Goal: Task Accomplishment & Management: Use online tool/utility

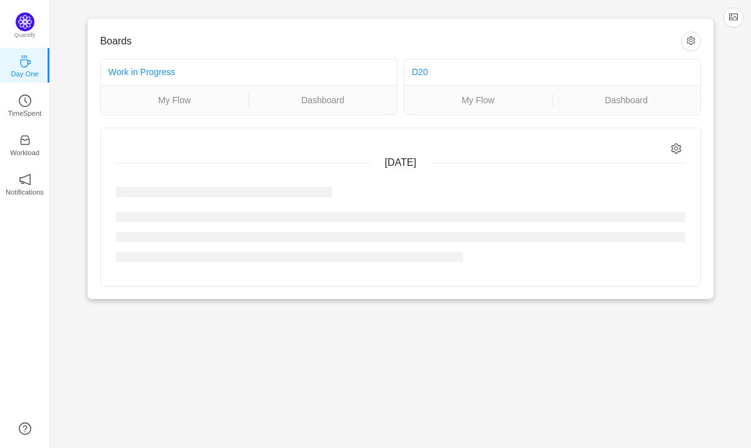
click at [63, 188] on div "Boards Work in Progress My Flow Dashboard D20 My Flow Dashboard [DATE] No activ…" at bounding box center [400, 159] width 701 height 319
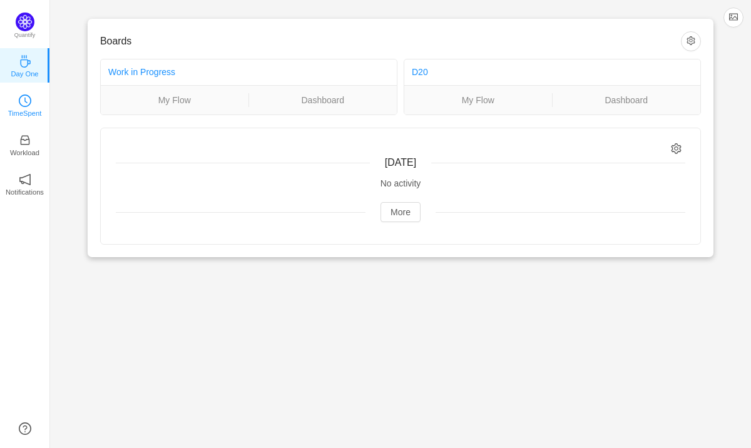
click at [31, 105] on icon "icon: clock-circle" at bounding box center [25, 101] width 13 height 13
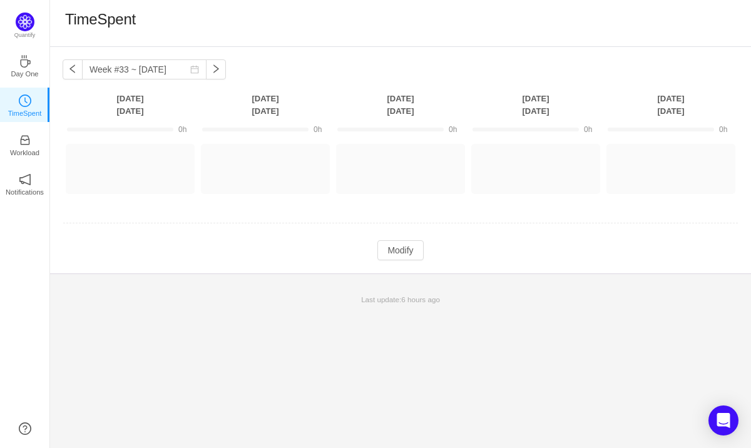
click at [320, 23] on div "TimeSpent" at bounding box center [400, 23] width 671 height 26
click at [70, 64] on button "button" at bounding box center [73, 69] width 20 height 20
click at [377, 26] on div "TimeSpent" at bounding box center [400, 23] width 671 height 26
click at [398, 208] on td at bounding box center [401, 224] width 676 height 32
click at [346, 252] on td "Modify Cancel Submit" at bounding box center [401, 250] width 676 height 21
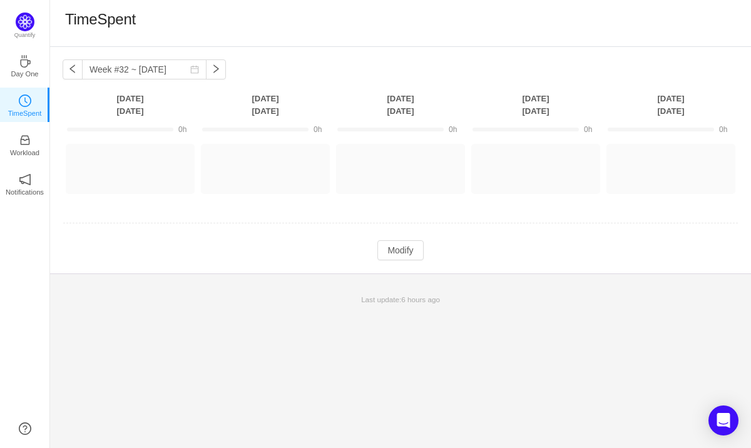
click at [488, 250] on td "Modify Cancel Submit" at bounding box center [401, 250] width 676 height 21
click at [398, 28] on div "TimeSpent" at bounding box center [400, 23] width 671 height 26
click at [223, 328] on div "Week #32 ~ [DATE] You have reached free plan limit. Upgrade [DATE] [DATE] [DATE…" at bounding box center [400, 247] width 701 height 401
click at [324, 346] on div "Week #32 ~ [DATE] You have reached free plan limit. Upgrade [DATE] [DATE] [DATE…" at bounding box center [400, 247] width 701 height 401
click at [412, 31] on div "TimeSpent" at bounding box center [400, 23] width 671 height 26
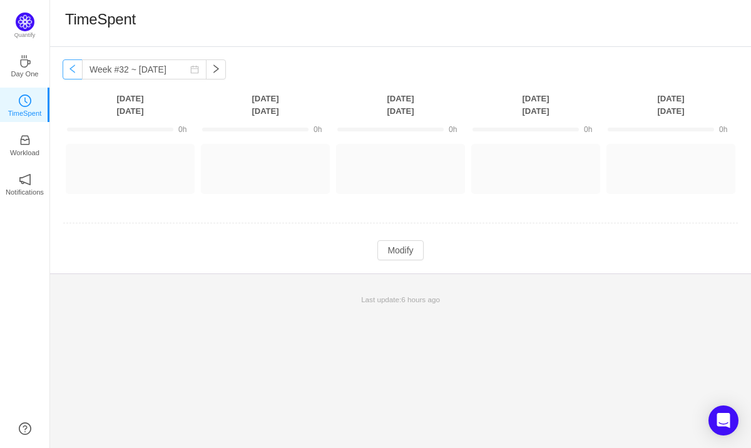
click at [66, 72] on button "button" at bounding box center [73, 69] width 20 height 20
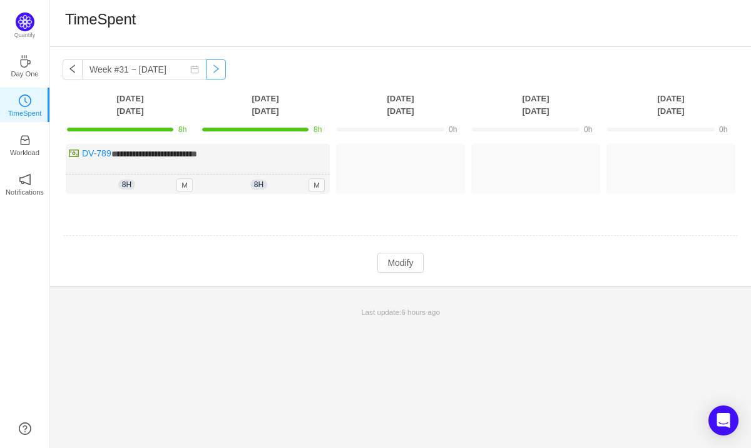
click at [207, 66] on button "button" at bounding box center [216, 69] width 20 height 20
type input "Week #32 ~ [DATE]"
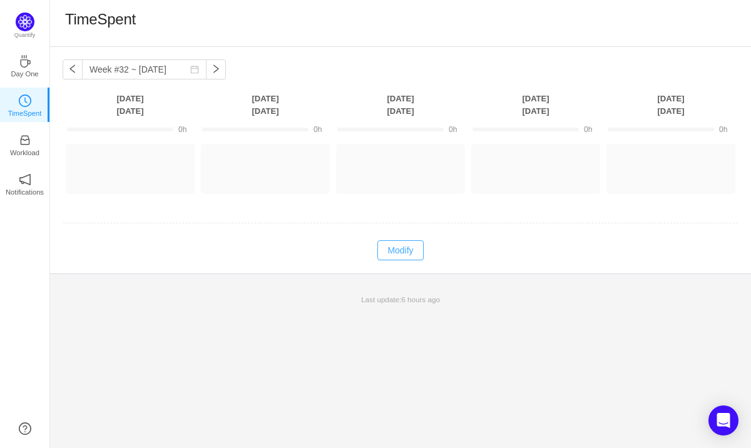
click at [403, 252] on button "Modify" at bounding box center [400, 250] width 46 height 20
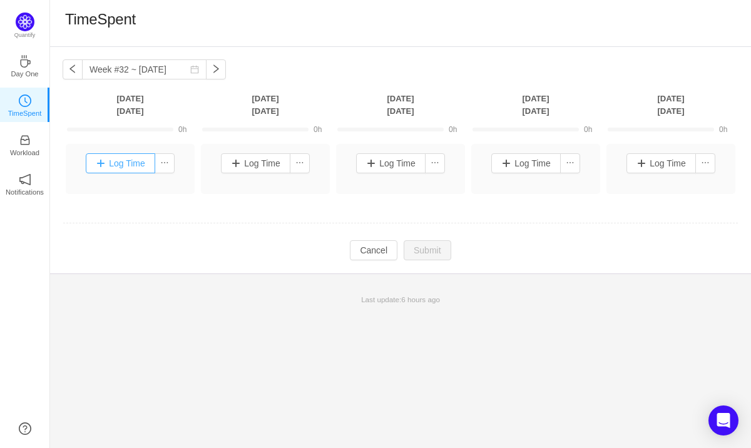
click at [120, 166] on button "Log Time" at bounding box center [120, 163] width 69 height 20
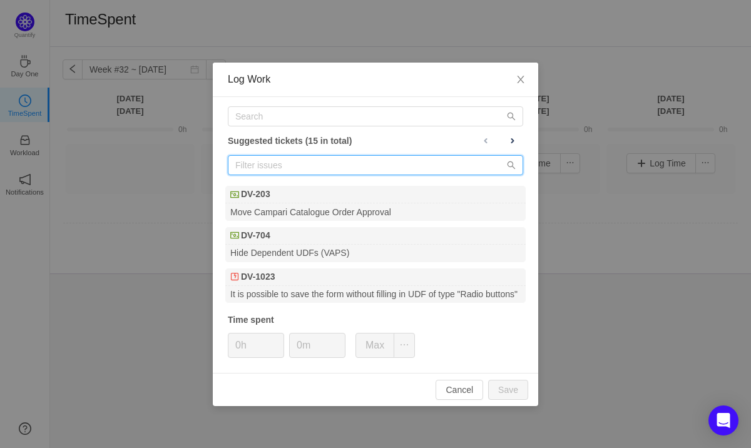
click at [304, 165] on input "text" at bounding box center [375, 165] width 295 height 20
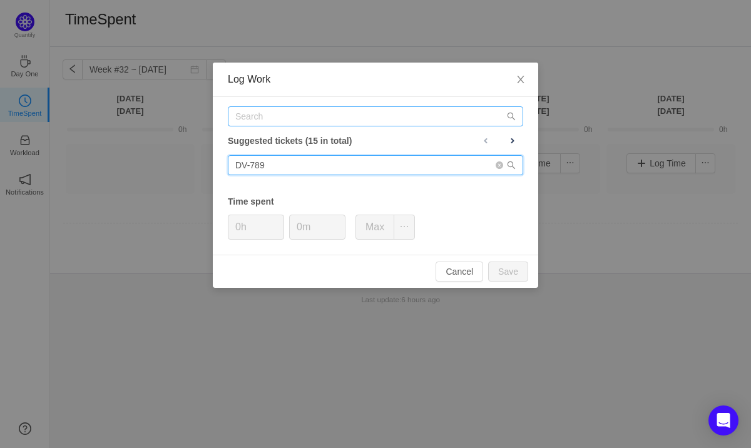
type input "DV-789"
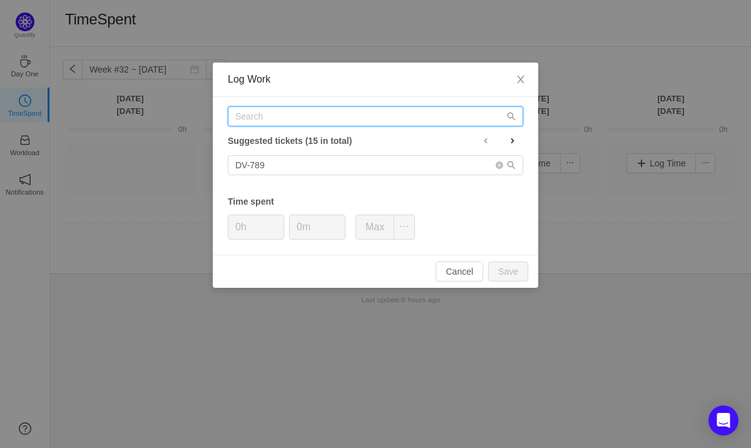
click at [305, 120] on input "text" at bounding box center [375, 116] width 295 height 20
paste input "DV-789"
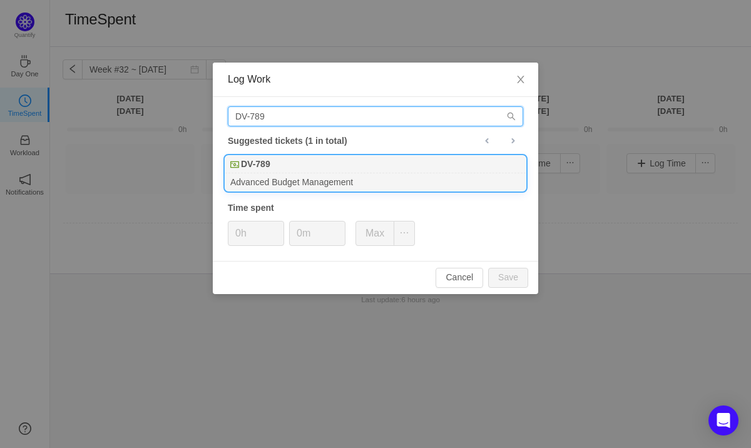
type input "DV-789"
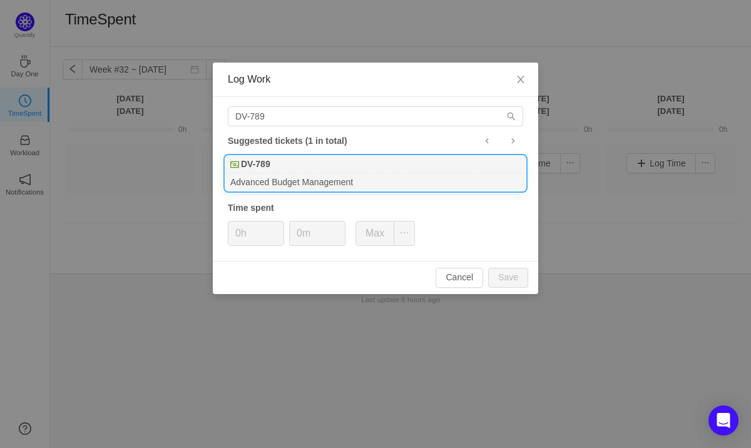
click at [270, 163] on b "DV-789" at bounding box center [255, 164] width 29 height 13
click at [503, 282] on button "Save" at bounding box center [508, 278] width 40 height 20
type input "0h"
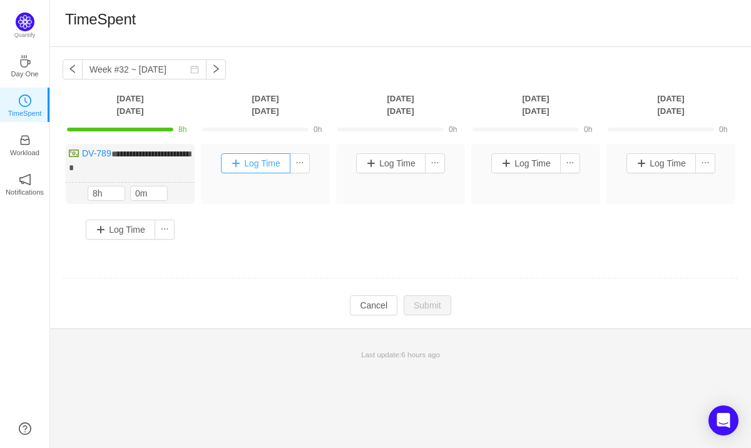
click at [267, 162] on button "Log Time" at bounding box center [255, 163] width 69 height 20
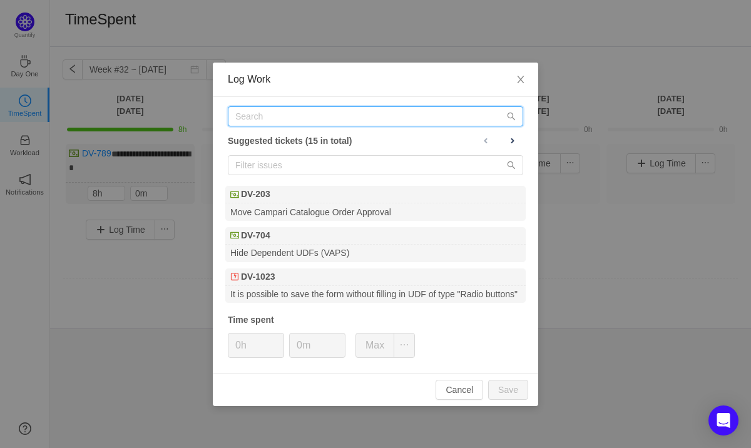
click at [317, 122] on input "text" at bounding box center [375, 116] width 295 height 20
paste input "DV-789"
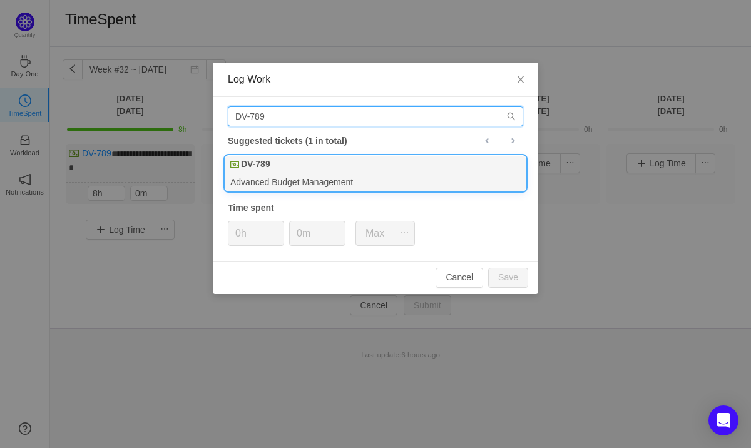
type input "DV-789"
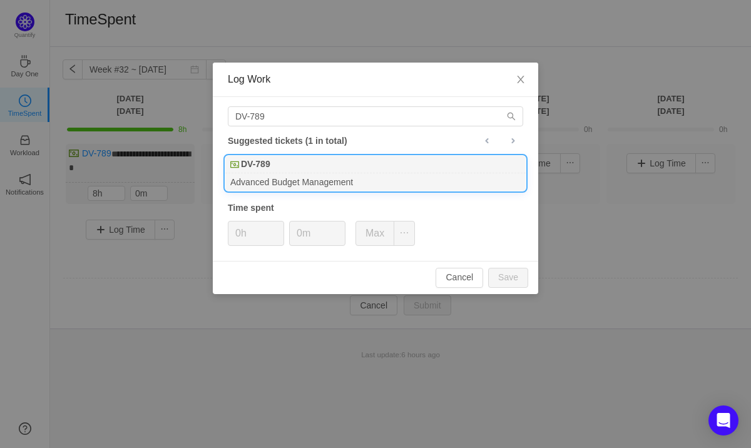
click at [292, 169] on div "DV-789" at bounding box center [375, 165] width 300 height 18
click at [516, 280] on button "Save" at bounding box center [508, 278] width 40 height 20
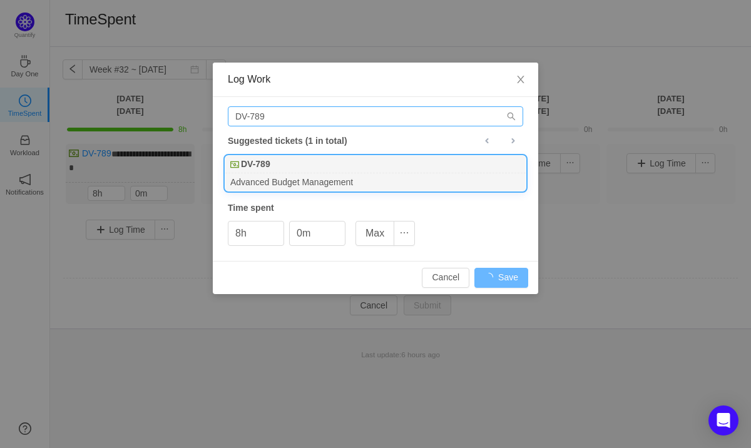
type input "0h"
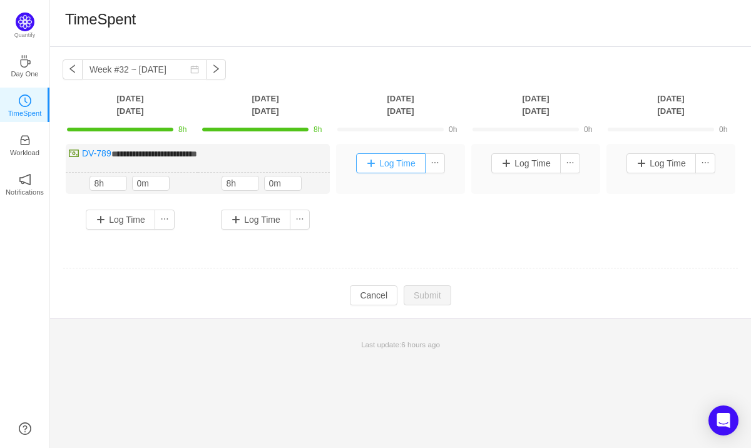
click at [409, 164] on button "Log Time" at bounding box center [390, 163] width 69 height 20
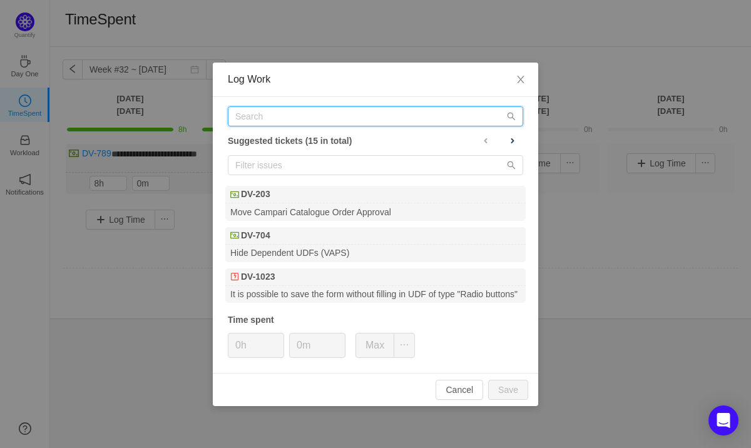
click at [337, 116] on input "text" at bounding box center [375, 116] width 295 height 20
paste input "DV-789"
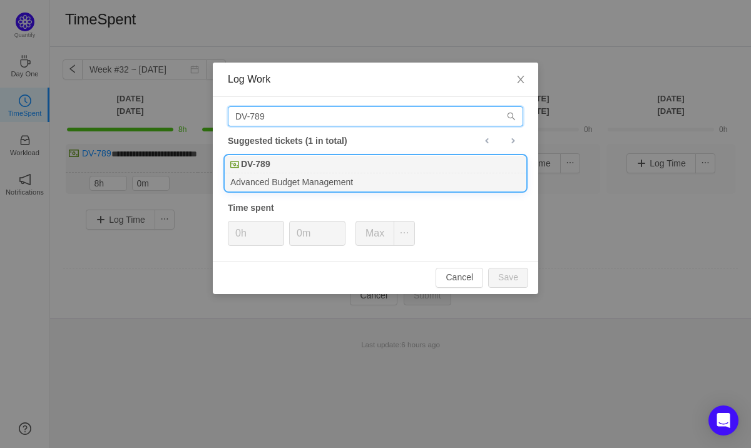
type input "DV-789"
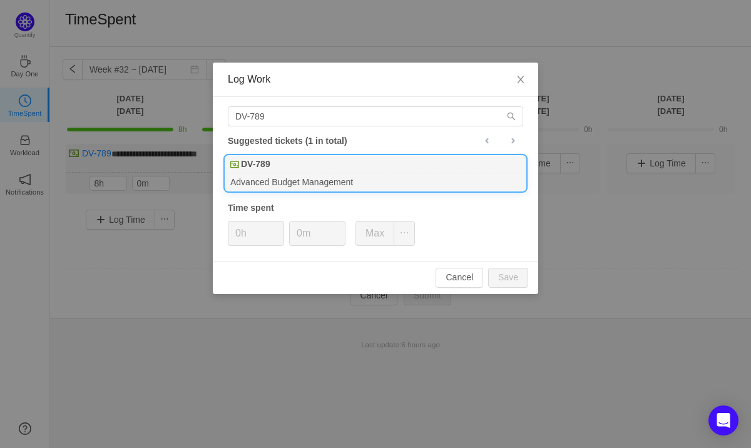
click at [300, 162] on div "DV-789" at bounding box center [375, 165] width 300 height 18
click at [516, 277] on button "Save" at bounding box center [508, 278] width 40 height 20
type input "0h"
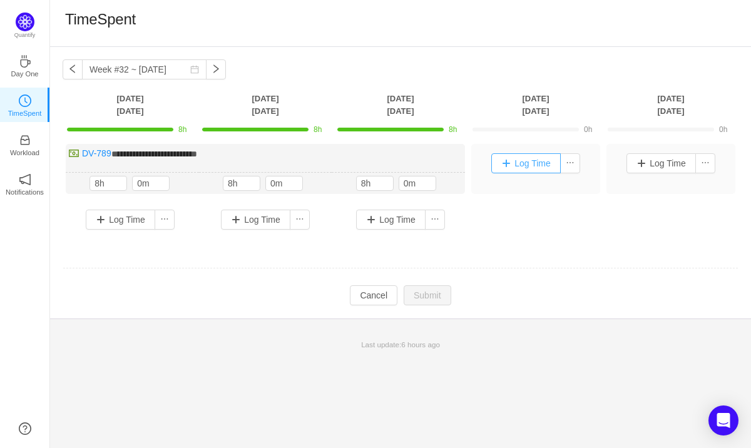
click at [530, 162] on button "Log Time" at bounding box center [525, 163] width 69 height 20
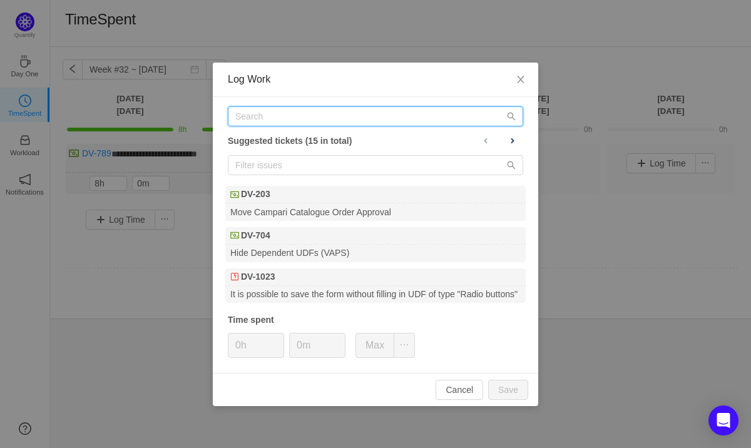
click at [334, 111] on input "text" at bounding box center [375, 116] width 295 height 20
paste input "DV-789"
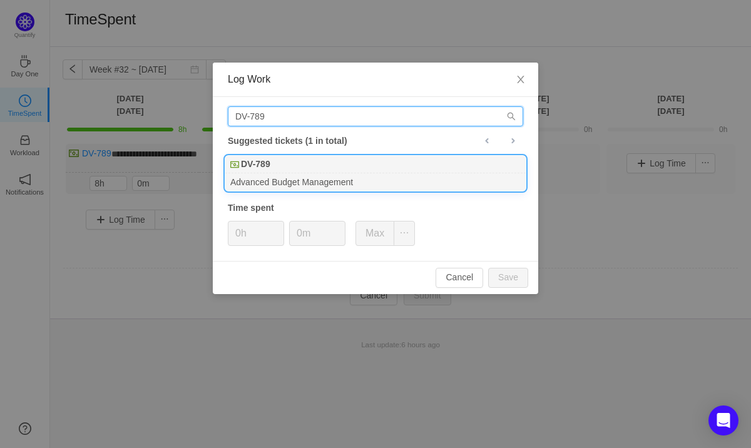
type input "DV-789"
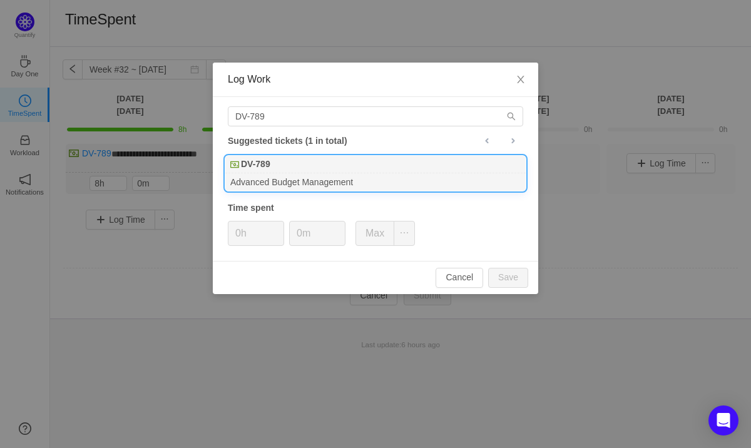
click at [297, 169] on div "DV-789" at bounding box center [375, 165] width 300 height 18
click at [506, 277] on button "Save" at bounding box center [508, 278] width 40 height 20
type input "0h"
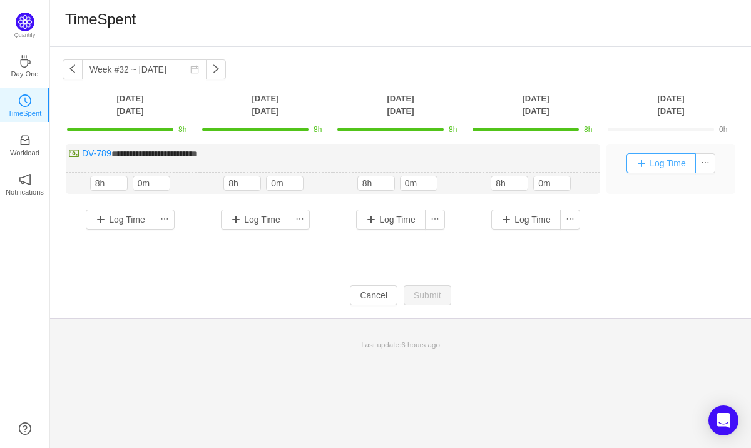
click at [651, 172] on button "Log Time" at bounding box center [661, 163] width 69 height 20
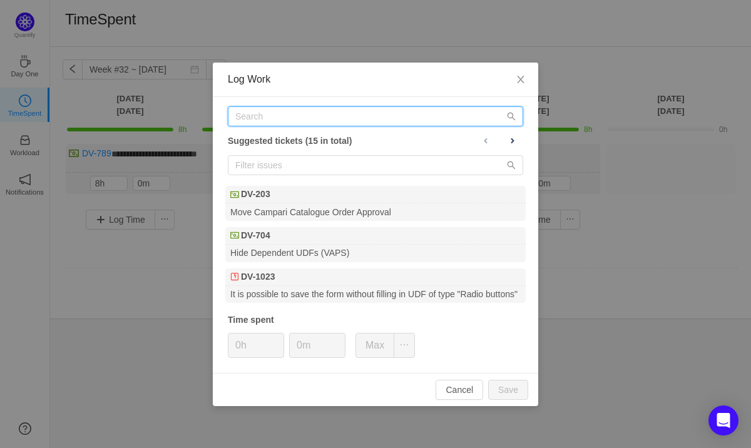
click at [339, 118] on input "text" at bounding box center [375, 116] width 295 height 20
paste input "DV-789"
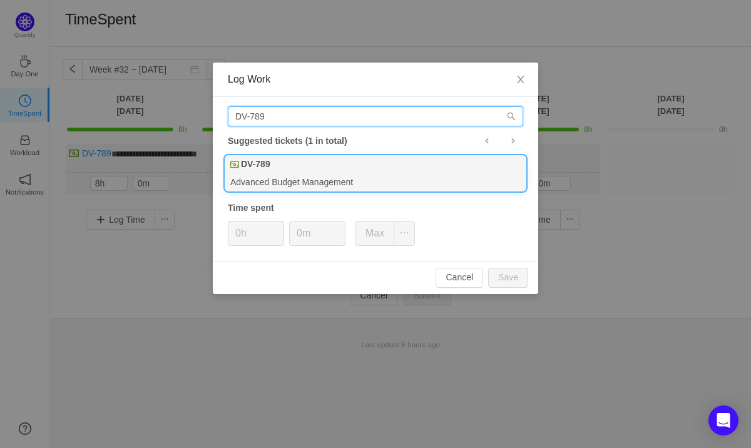
type input "DV-789"
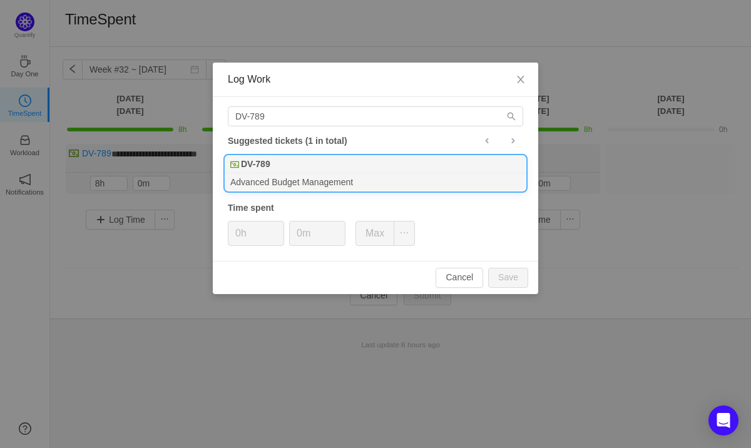
click at [283, 173] on div "DV-789" at bounding box center [375, 165] width 300 height 18
click at [508, 277] on button "Save" at bounding box center [508, 278] width 40 height 20
type input "0h"
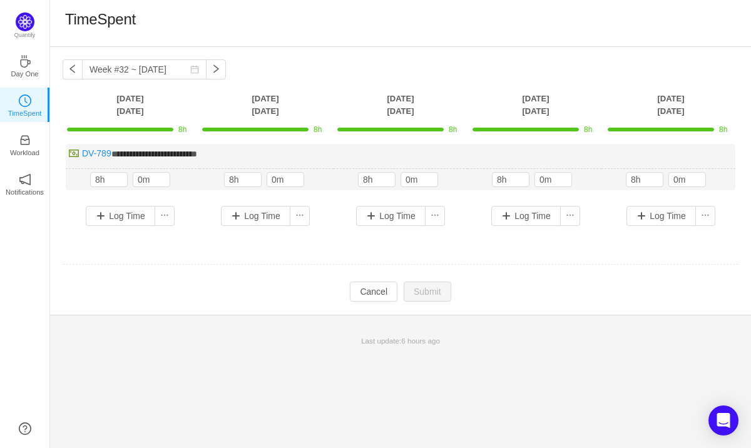
click at [230, 309] on div "**********" at bounding box center [400, 181] width 701 height 268
click at [242, 357] on div "**********" at bounding box center [400, 247] width 701 height 401
click at [226, 295] on td "Modify Cancel Submit" at bounding box center [401, 291] width 676 height 21
click at [380, 33] on div "TimeSpent" at bounding box center [400, 23] width 671 height 26
click at [270, 332] on div "Last update: 6 hours ago" at bounding box center [400, 341] width 701 height 26
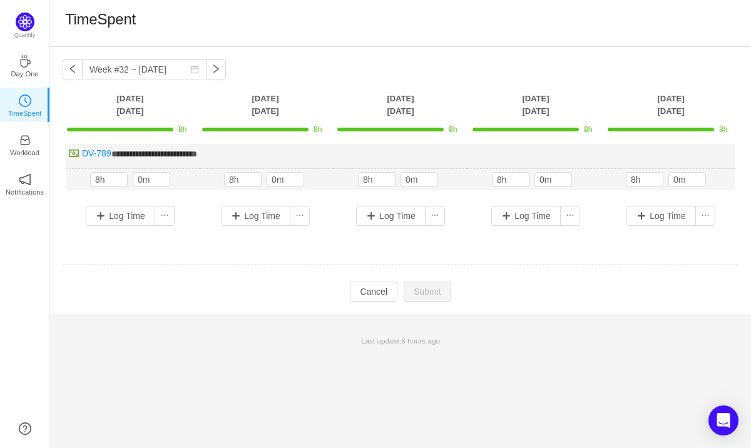
click at [548, 284] on td "Modify Cancel Submit" at bounding box center [401, 291] width 676 height 21
click at [550, 376] on div "**********" at bounding box center [400, 247] width 701 height 401
click at [234, 296] on td "Modify Cancel Submit" at bounding box center [401, 291] width 676 height 21
click at [405, 250] on td at bounding box center [401, 265] width 676 height 32
click at [393, 36] on div "TimeSpent" at bounding box center [400, 23] width 701 height 47
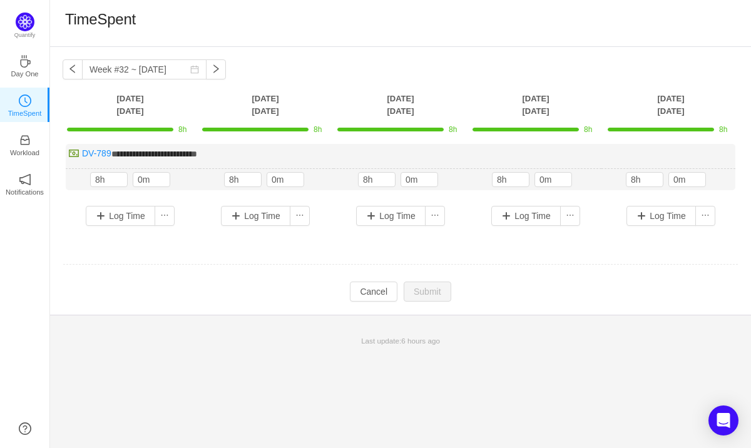
click at [393, 29] on div "TimeSpent" at bounding box center [400, 23] width 671 height 26
click at [394, 27] on div "TimeSpent" at bounding box center [400, 23] width 671 height 26
click at [388, 14] on div "TimeSpent" at bounding box center [400, 23] width 671 height 26
click at [402, 31] on div "TimeSpent" at bounding box center [400, 23] width 671 height 26
click at [403, 19] on div "TimeSpent" at bounding box center [400, 23] width 671 height 26
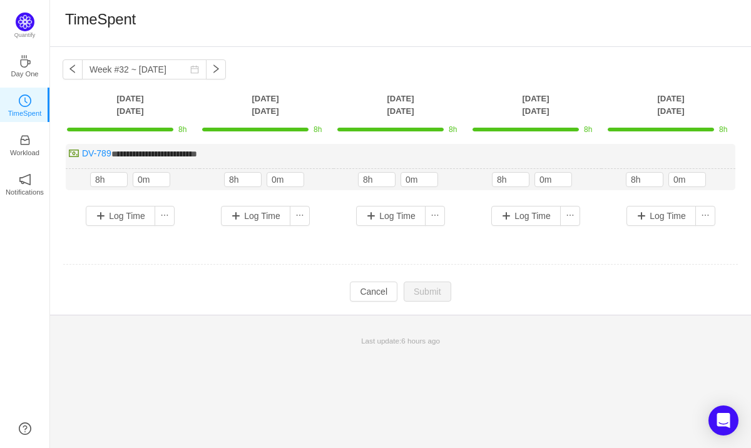
click at [393, 24] on div "TimeSpent" at bounding box center [400, 23] width 671 height 26
click at [379, 359] on div "**********" at bounding box center [400, 247] width 701 height 401
click at [382, 318] on footer "Last update: 6 hours ago" at bounding box center [400, 334] width 701 height 39
click at [384, 324] on footer "Last update: 6 hours ago" at bounding box center [400, 334] width 701 height 39
click at [404, 242] on td "**********" at bounding box center [401, 195] width 676 height 110
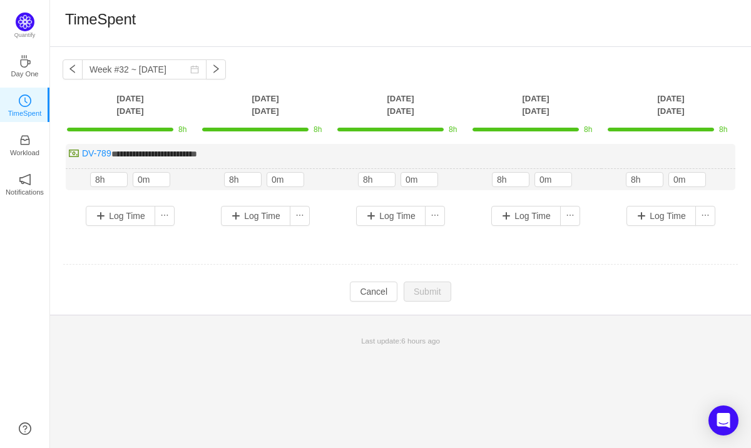
click at [403, 372] on div "**********" at bounding box center [400, 247] width 701 height 401
click at [423, 12] on div "TimeSpent" at bounding box center [400, 23] width 671 height 26
click at [402, 28] on div "TimeSpent" at bounding box center [400, 23] width 671 height 26
click at [399, 371] on div "**********" at bounding box center [400, 247] width 701 height 401
click at [388, 366] on div "**********" at bounding box center [400, 247] width 701 height 401
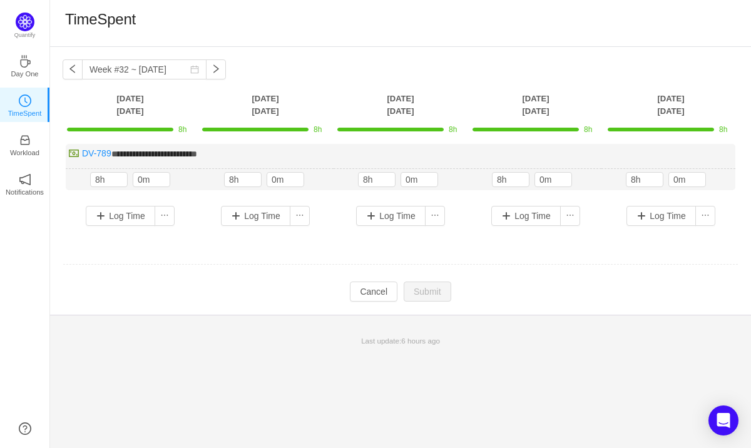
click at [379, 38] on div "TimeSpent" at bounding box center [400, 23] width 701 height 47
click at [265, 272] on td at bounding box center [401, 265] width 676 height 32
click at [276, 373] on div "**********" at bounding box center [400, 247] width 701 height 401
click at [272, 349] on div "Last update: 6 hours ago" at bounding box center [400, 341] width 701 height 26
click at [220, 359] on div "**********" at bounding box center [400, 247] width 701 height 401
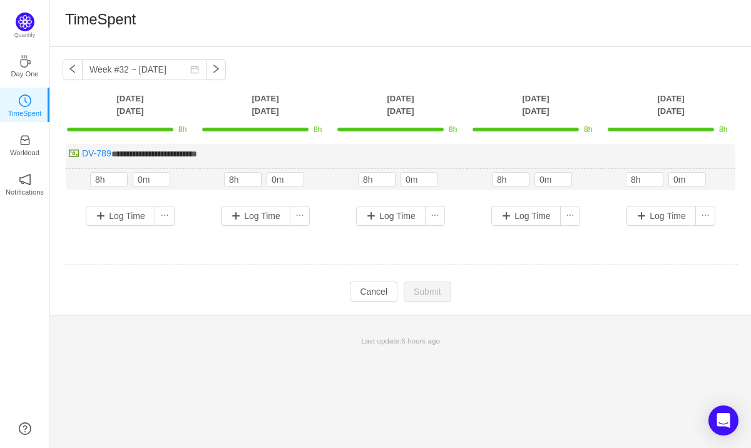
click at [515, 362] on div "**********" at bounding box center [400, 247] width 701 height 401
click at [183, 309] on div "**********" at bounding box center [400, 181] width 701 height 268
